Goal: Information Seeking & Learning: Learn about a topic

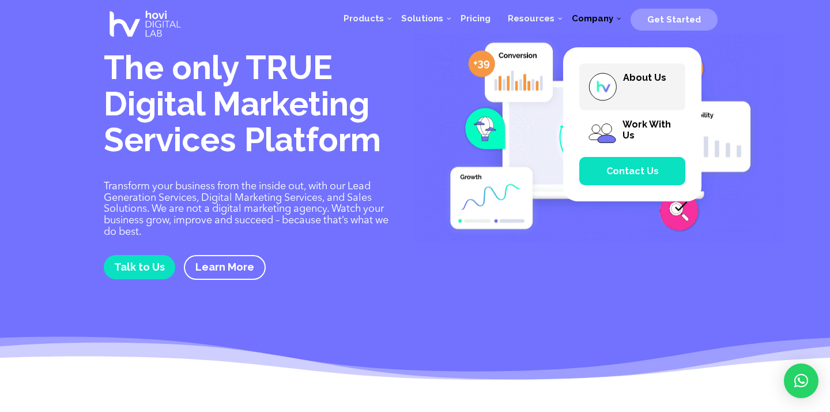
click at [617, 69] on span "About Us" at bounding box center [632, 86] width 106 height 47
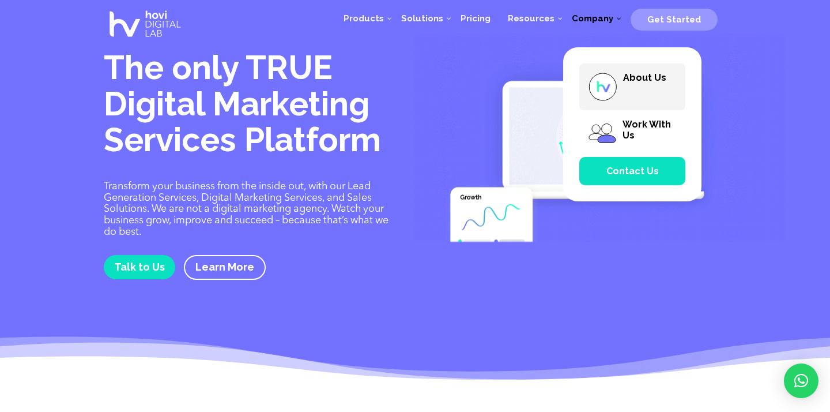
click at [610, 89] on img at bounding box center [602, 86] width 29 height 29
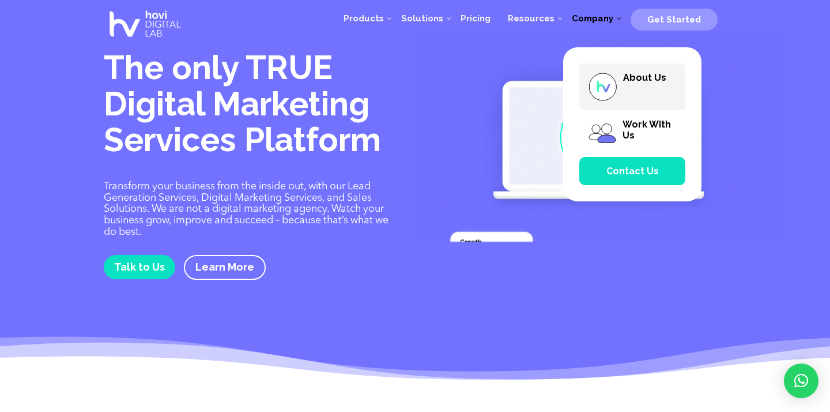
click at [650, 88] on span "About Us" at bounding box center [632, 86] width 106 height 47
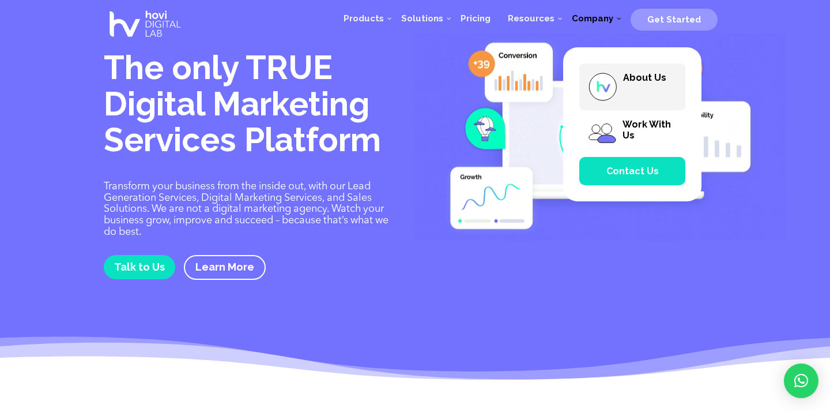
click at [650, 88] on span "About Us" at bounding box center [632, 86] width 106 height 47
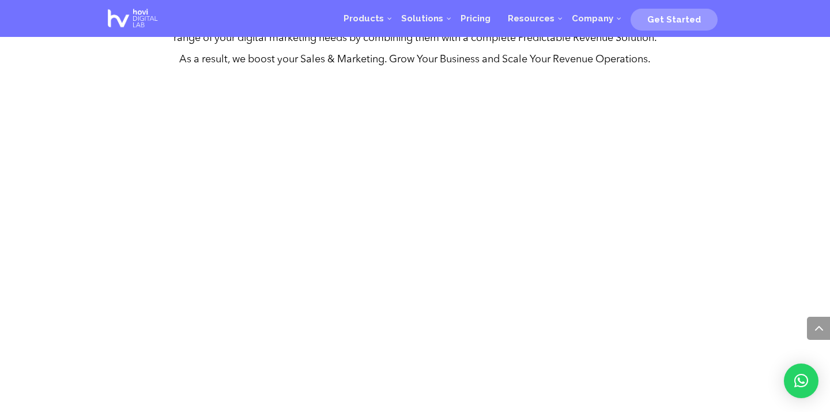
scroll to position [555, 0]
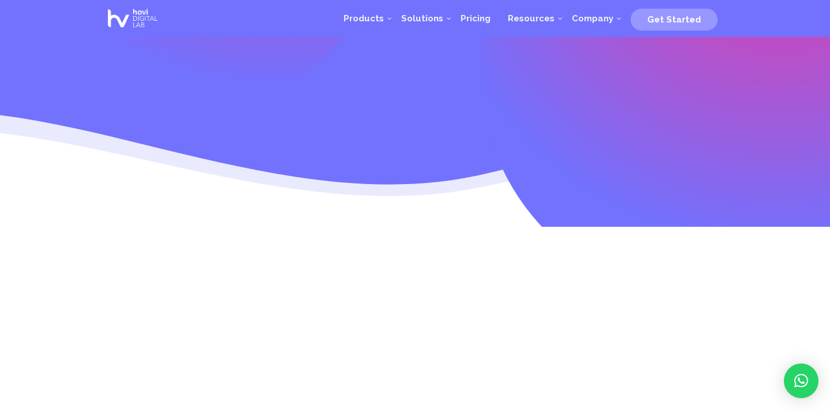
scroll to position [189, 0]
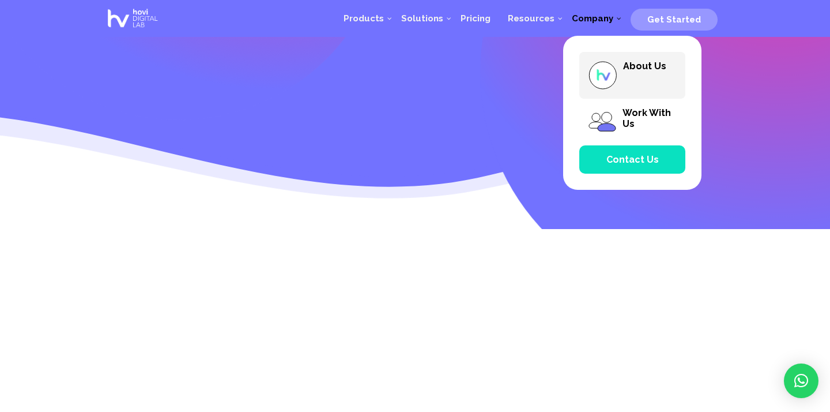
click at [621, 92] on span "About Us" at bounding box center [632, 75] width 106 height 47
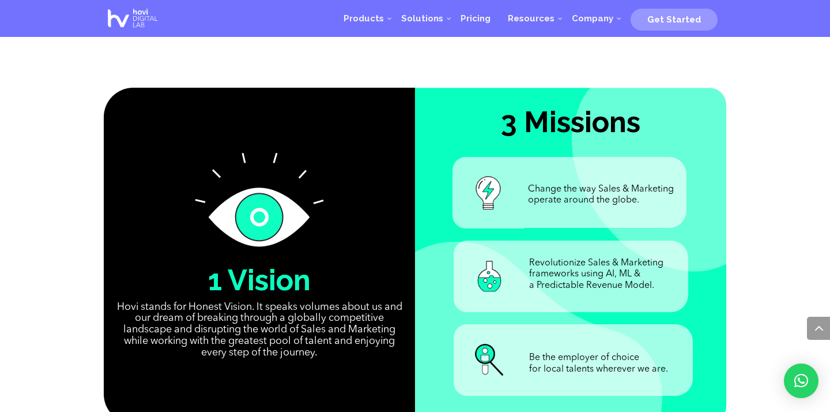
scroll to position [526, 0]
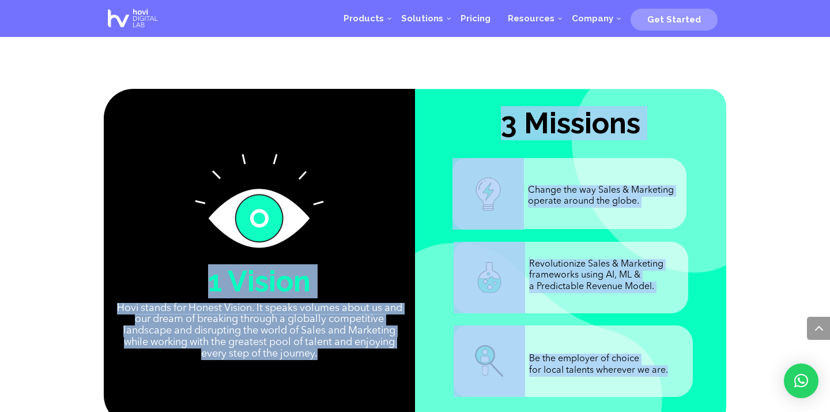
drag, startPoint x: 201, startPoint y: 281, endPoint x: 674, endPoint y: 379, distance: 482.8
click at [674, 379] on div "1 Vision Hovi stands for Honest Vision. It speaks volumes about us and our drea…" at bounding box center [415, 256] width 623 height 367
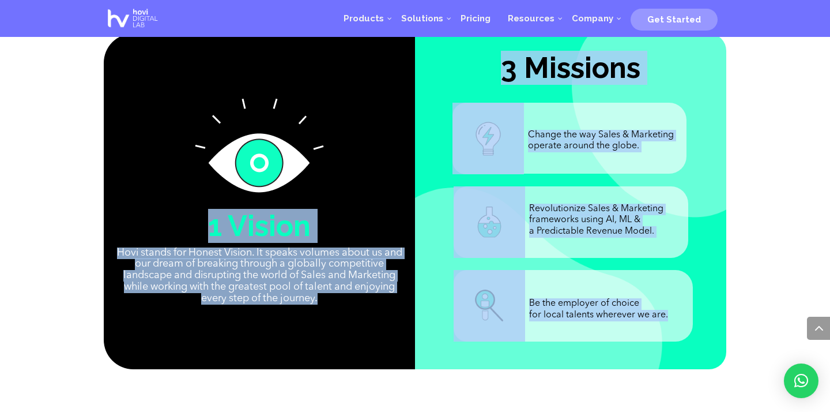
scroll to position [582, 0]
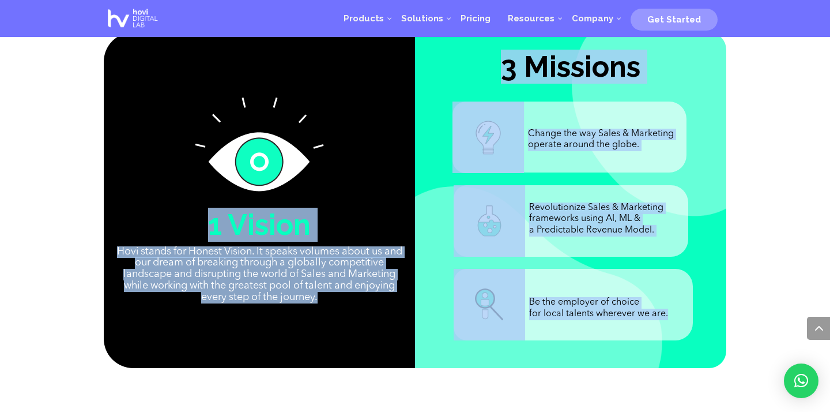
copy div "1 Vision Hovi stands for Honest Vision. It speaks volumes about us and our drea…"
